Goal: Find specific page/section: Find specific page/section

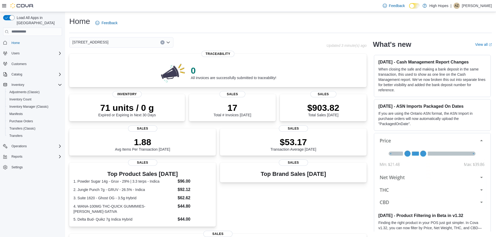
click at [103, 41] on div "[STREET_ADDRESS]" at bounding box center [121, 42] width 104 height 10
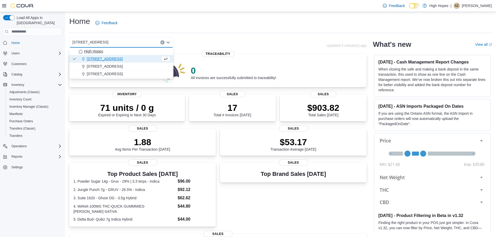
click at [102, 51] on span "High Hopes" at bounding box center [93, 51] width 19 height 5
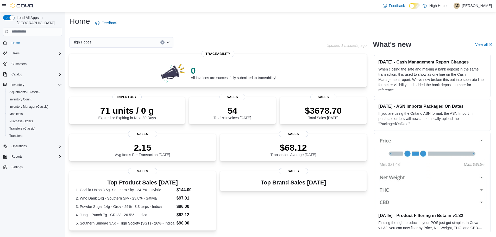
click at [104, 41] on div "High Hopes" at bounding box center [121, 42] width 104 height 10
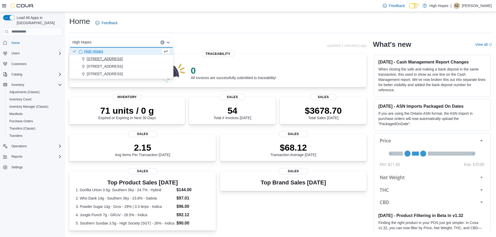
click at [101, 56] on button "[STREET_ADDRESS]" at bounding box center [121, 59] width 104 height 8
